Goal: Transaction & Acquisition: Purchase product/service

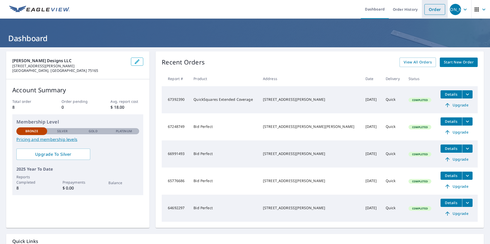
click at [428, 9] on link "Order" at bounding box center [434, 9] width 21 height 11
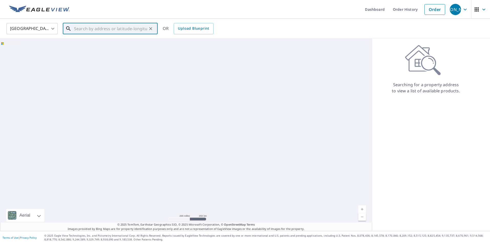
click at [102, 29] on input "text" at bounding box center [110, 29] width 73 height 14
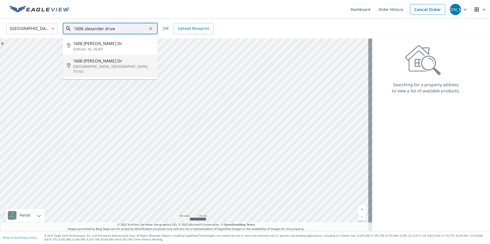
click at [95, 65] on p "[GEOGRAPHIC_DATA], [GEOGRAPHIC_DATA] 75165" at bounding box center [113, 69] width 80 height 10
type input "1608 Alexander Dr Waxahachie, TX 75165"
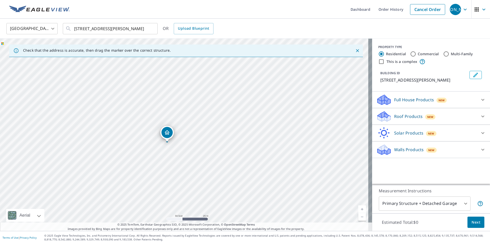
click at [401, 118] on p "Roof Products" at bounding box center [408, 116] width 28 height 6
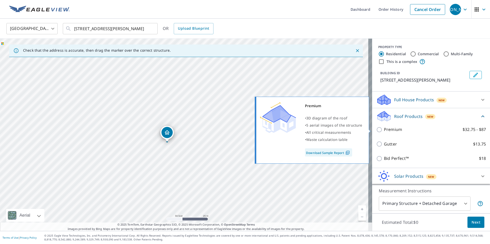
click at [376, 130] on input "Premium $32.75 - $87" at bounding box center [380, 130] width 8 height 6
checkbox input "true"
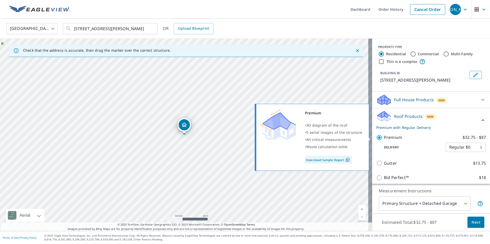
click at [342, 158] on link "Download Sample Report" at bounding box center [328, 160] width 47 height 8
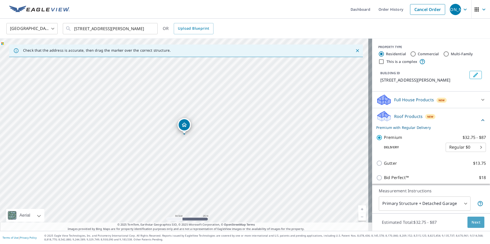
click at [472, 222] on span "Next" at bounding box center [475, 223] width 9 height 6
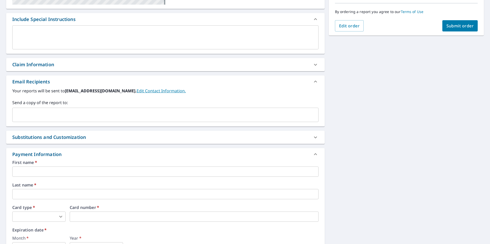
scroll to position [128, 0]
click at [55, 167] on input "text" at bounding box center [165, 172] width 306 height 10
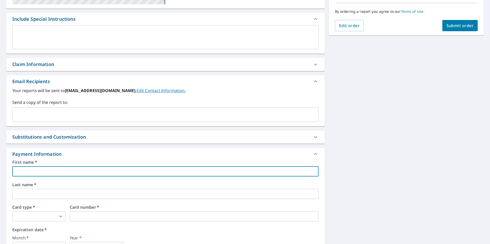
type input "joshua"
type input "olson"
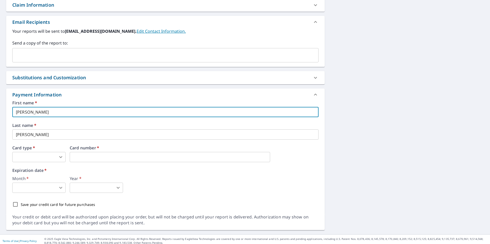
scroll to position [191, 0]
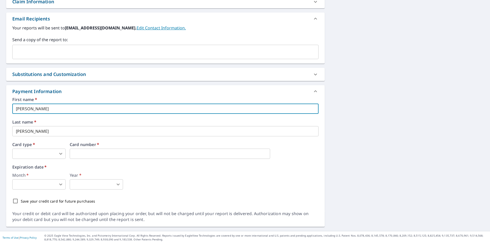
click at [47, 152] on body "JO JO Dashboard Order History Cancel Order JO Dashboard / Finalize Order Finali…" at bounding box center [245, 122] width 490 height 244
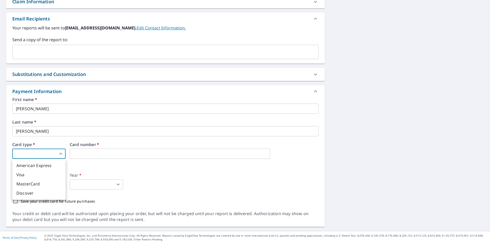
drag, startPoint x: 27, startPoint y: 192, endPoint x: 30, endPoint y: 190, distance: 3.8
click at [27, 192] on li "Discover" at bounding box center [38, 193] width 53 height 9
type input "4"
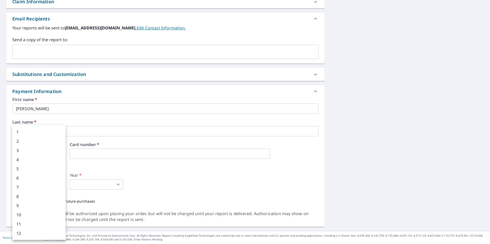
click at [47, 183] on body "JO JO Dashboard Order History Cancel Order JO Dashboard / Finalize Order Finali…" at bounding box center [245, 122] width 490 height 244
click at [30, 223] on li "11" at bounding box center [38, 224] width 53 height 9
type input "11"
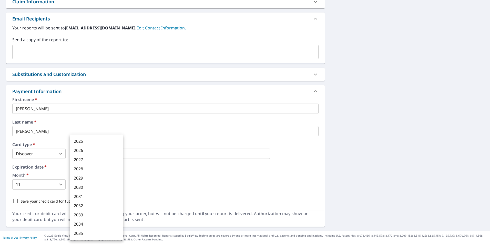
click at [105, 183] on body "JO JO Dashboard Order History Cancel Order JO Dashboard / Finalize Order Finali…" at bounding box center [245, 122] width 490 height 244
click at [86, 149] on li "2026" at bounding box center [96, 150] width 53 height 9
type input "2026"
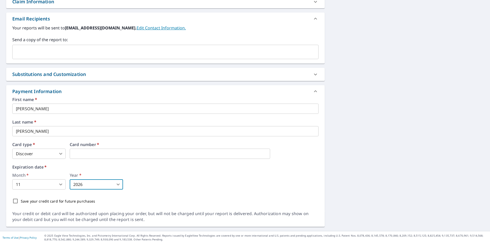
click at [204, 189] on div "Month   * 11 11 ​ Year   * 2026 2026 ​" at bounding box center [165, 181] width 306 height 16
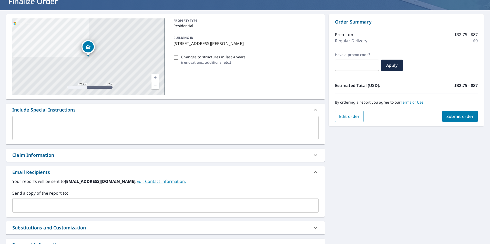
scroll to position [12, 0]
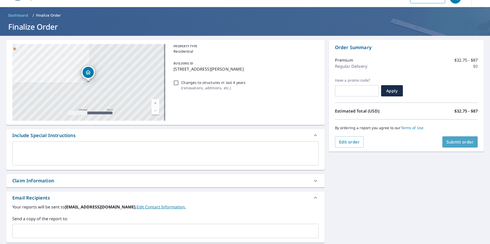
click at [459, 145] on span "Submit order" at bounding box center [459, 142] width 27 height 6
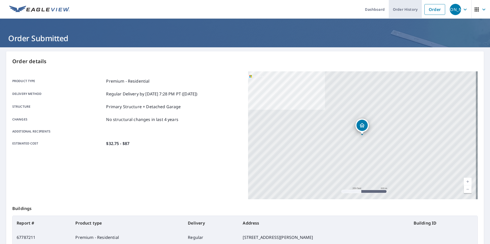
click at [406, 9] on link "Order History" at bounding box center [405, 9] width 33 height 19
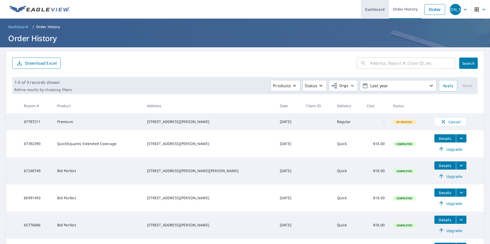
click at [376, 10] on link "Dashboard" at bounding box center [375, 9] width 28 height 19
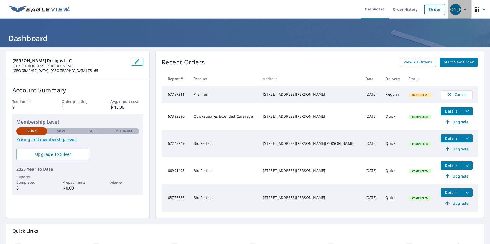
click at [463, 10] on icon "button" at bounding box center [464, 9] width 3 height 2
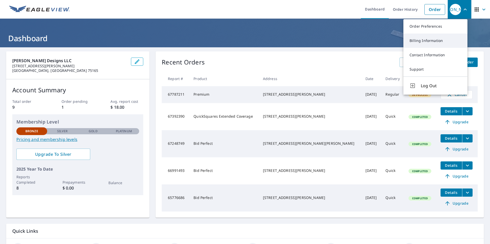
click at [425, 40] on link "Billing Information" at bounding box center [435, 41] width 64 height 14
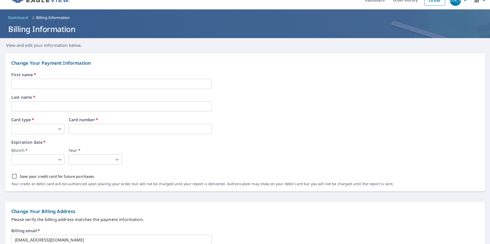
scroll to position [6, 0]
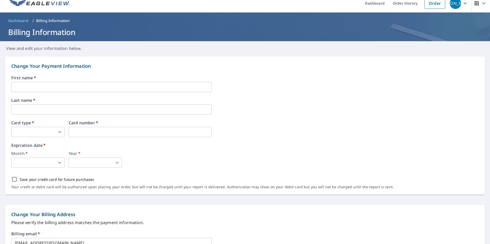
click at [462, 5] on icon "button" at bounding box center [465, 3] width 6 height 6
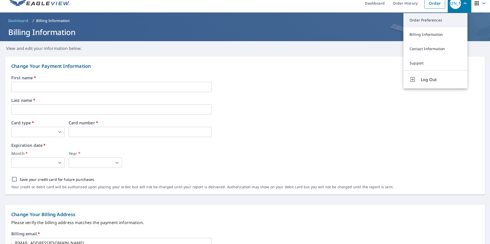
click at [430, 20] on link "Order Preferences" at bounding box center [435, 20] width 64 height 14
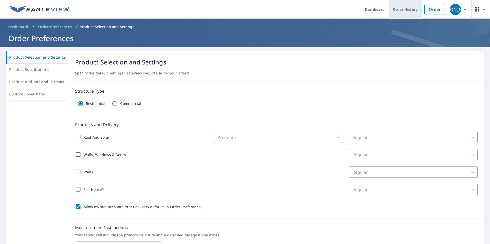
click at [402, 9] on link "Order History" at bounding box center [405, 9] width 33 height 19
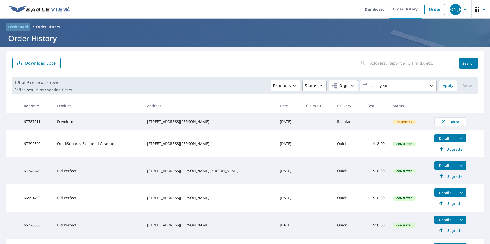
click at [16, 26] on span "Dashboard" at bounding box center [18, 26] width 20 height 5
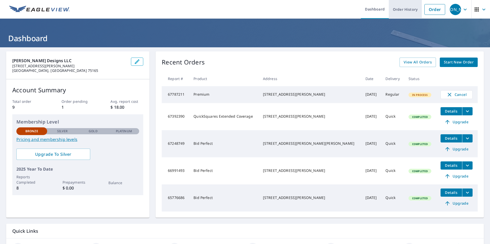
click at [408, 9] on link "Order History" at bounding box center [405, 9] width 33 height 19
